Goal: Transaction & Acquisition: Purchase product/service

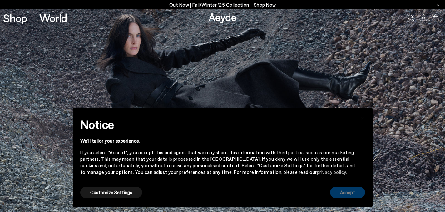
click at [339, 192] on button "Accept" at bounding box center [347, 192] width 35 height 12
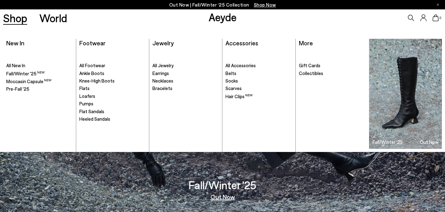
click at [16, 19] on link "Shop" at bounding box center [15, 17] width 24 height 11
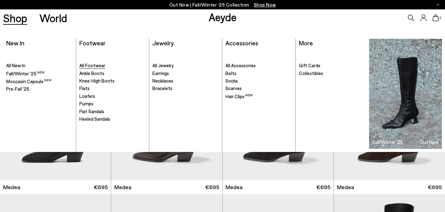
click at [101, 66] on span "All Footwear" at bounding box center [92, 65] width 26 height 6
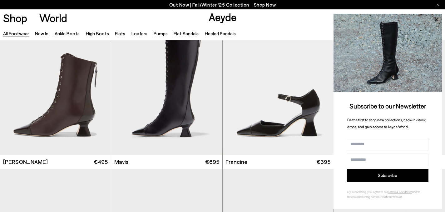
scroll to position [951, 0]
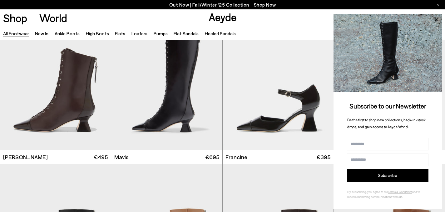
click at [437, 4] on icon at bounding box center [438, 5] width 2 height 2
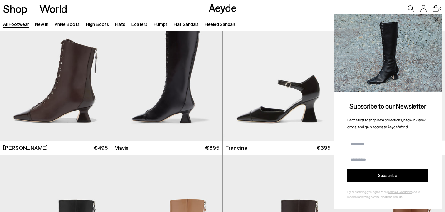
click at [435, 19] on icon at bounding box center [436, 20] width 8 height 8
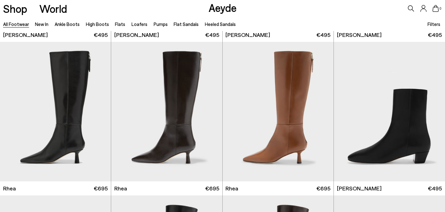
scroll to position [1222, 0]
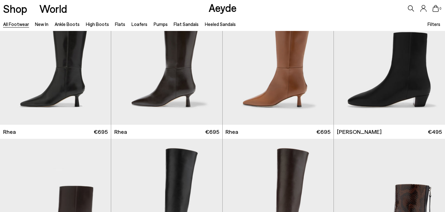
scroll to position [1283, 0]
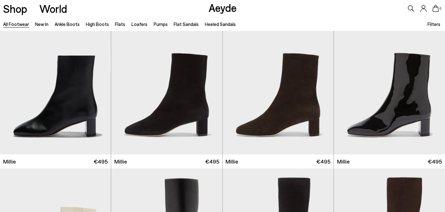
scroll to position [2629, 0]
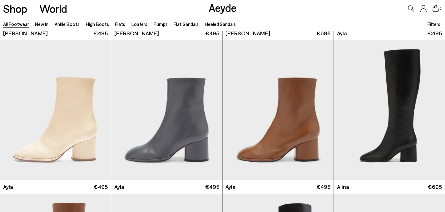
scroll to position [3246, 0]
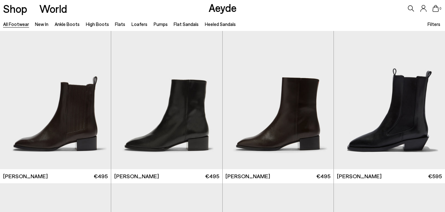
scroll to position [4316, 0]
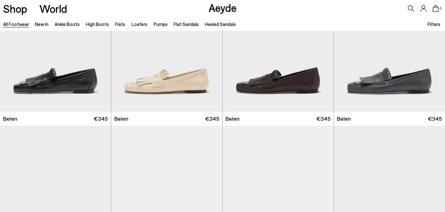
scroll to position [5175, 0]
